Goal: Browse casually: Explore the website without a specific task or goal

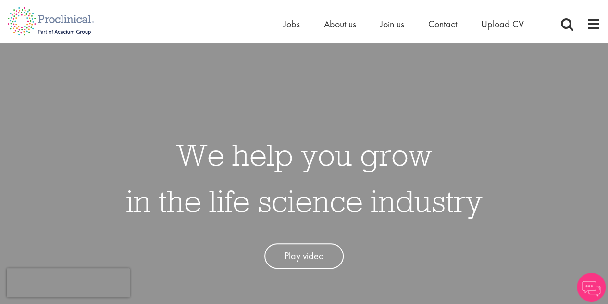
click at [190, 157] on h1 "We help you grow in the life science industry" at bounding box center [304, 177] width 357 height 92
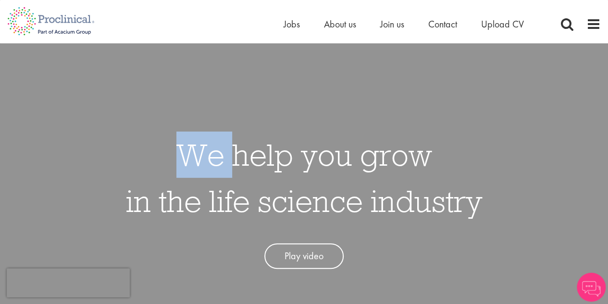
click at [190, 157] on h1 "We help you grow in the life science industry" at bounding box center [304, 177] width 357 height 92
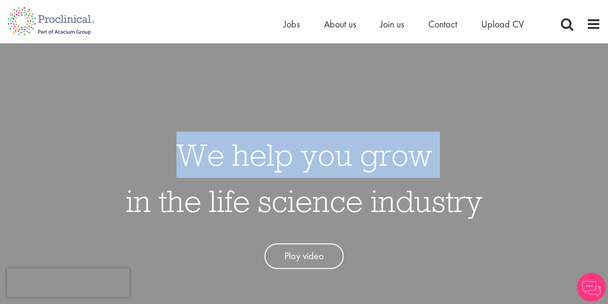
click at [190, 157] on h1 "We help you grow in the life science industry" at bounding box center [304, 177] width 357 height 92
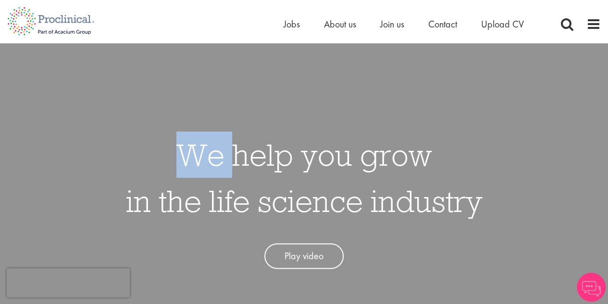
click at [190, 157] on h1 "We help you grow in the life science industry" at bounding box center [304, 177] width 357 height 92
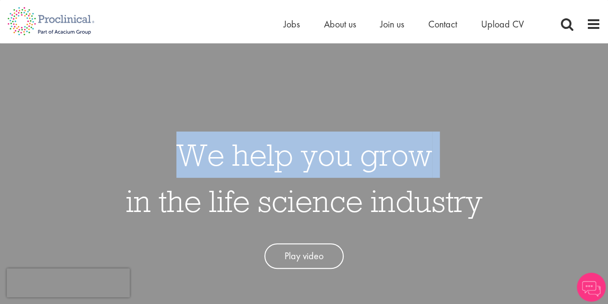
click at [190, 157] on h1 "We help you grow in the life science industry" at bounding box center [304, 177] width 357 height 92
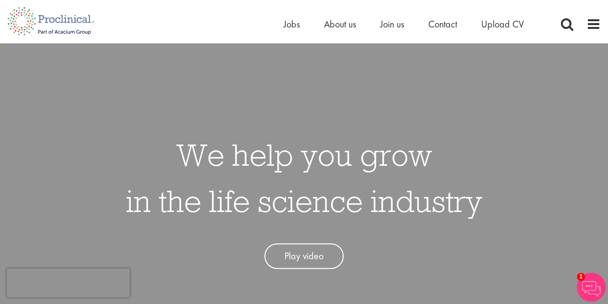
drag, startPoint x: 190, startPoint y: 157, endPoint x: 487, endPoint y: 206, distance: 301.2
click at [487, 206] on div "We help you grow in the life science industry Play video" at bounding box center [304, 195] width 623 height 304
